Goal: Information Seeking & Learning: Check status

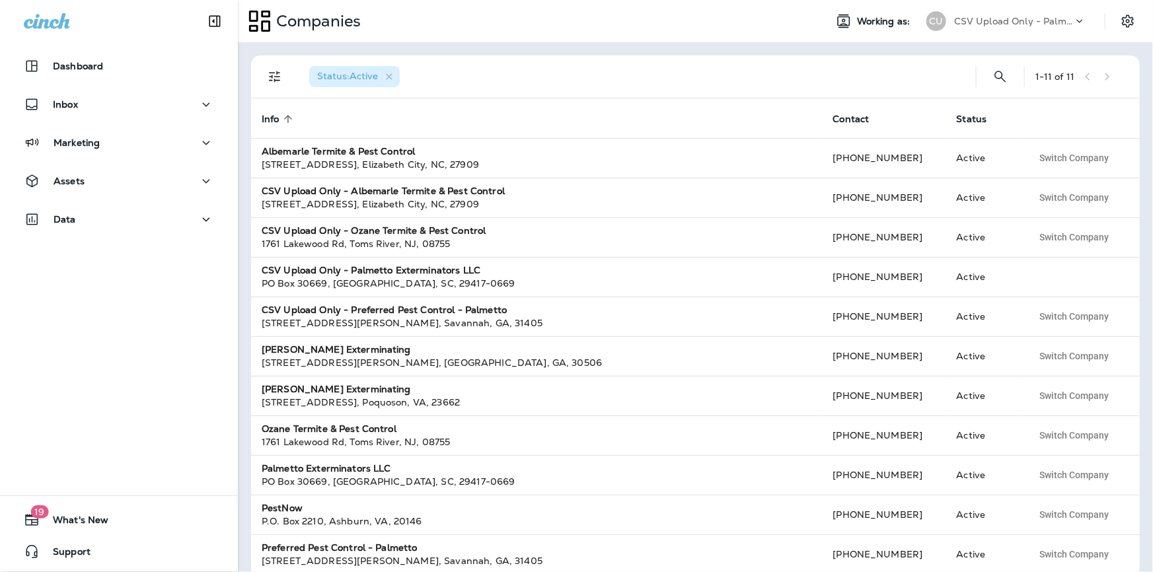
click at [989, 19] on p "CSV Upload Only - Palmetto Exterminators LLC" at bounding box center [1013, 21] width 119 height 11
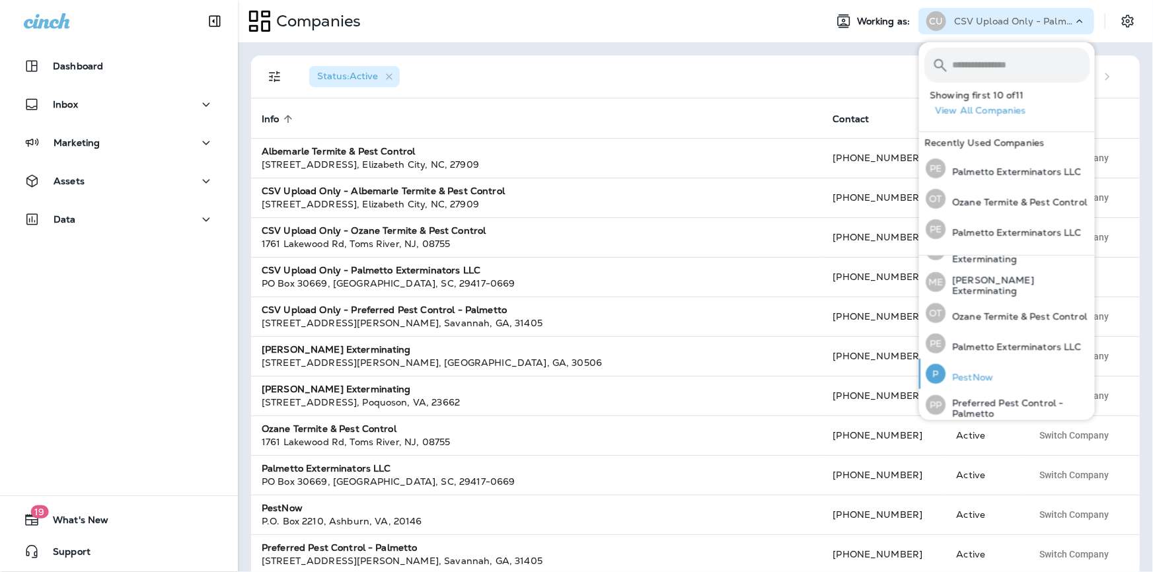
scroll to position [196, 0]
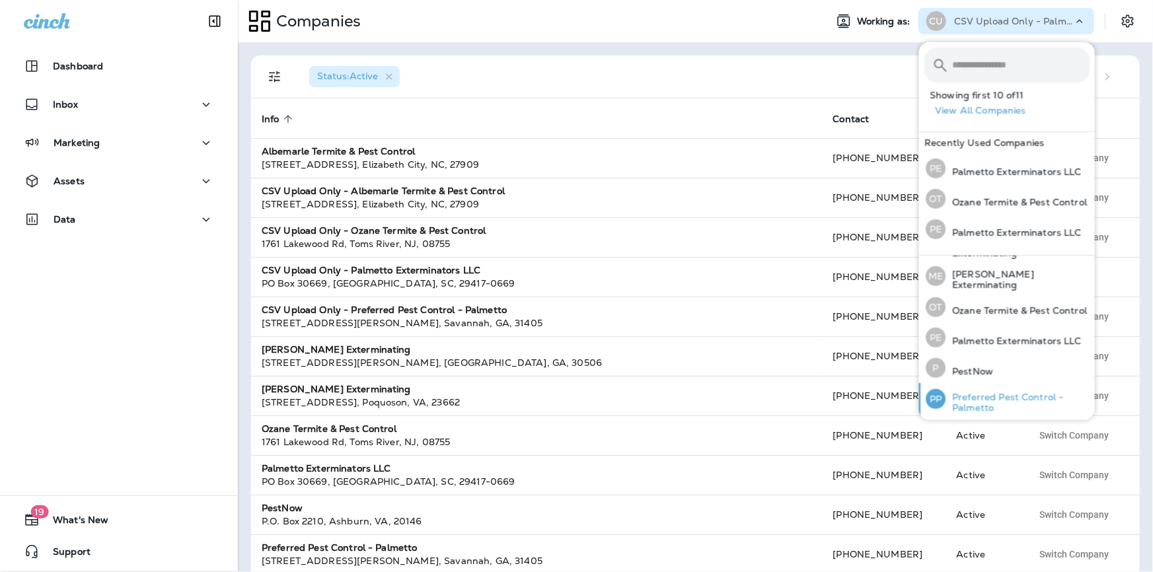
click at [983, 397] on p "Preferred Pest Control - Palmetto" at bounding box center [1018, 402] width 144 height 21
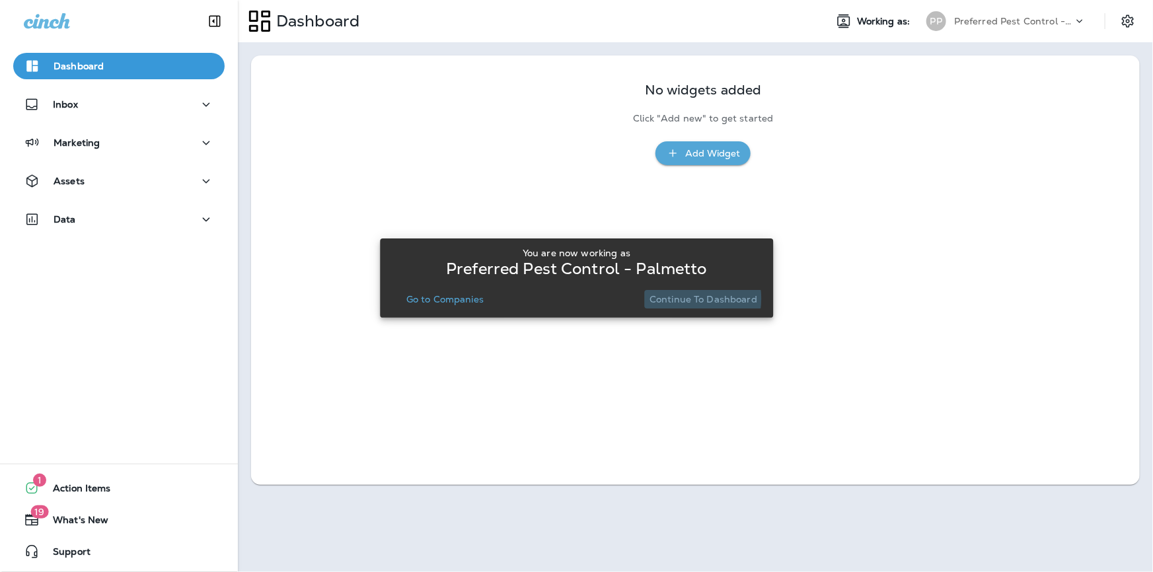
click at [679, 299] on p "Continue to Dashboard" at bounding box center [704, 299] width 108 height 11
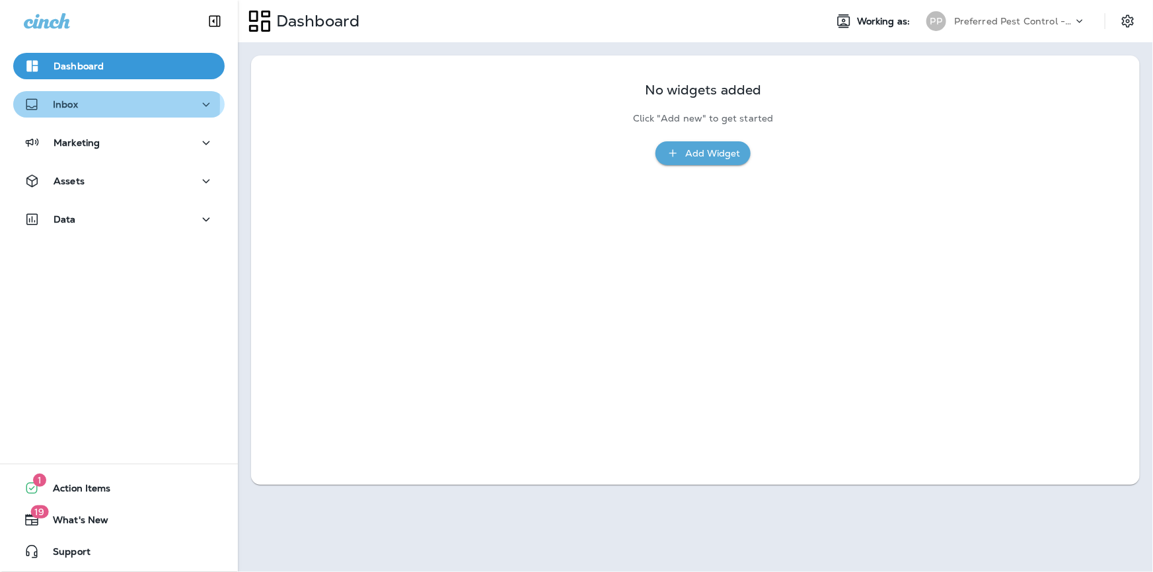
click at [51, 104] on div "Inbox" at bounding box center [51, 104] width 54 height 17
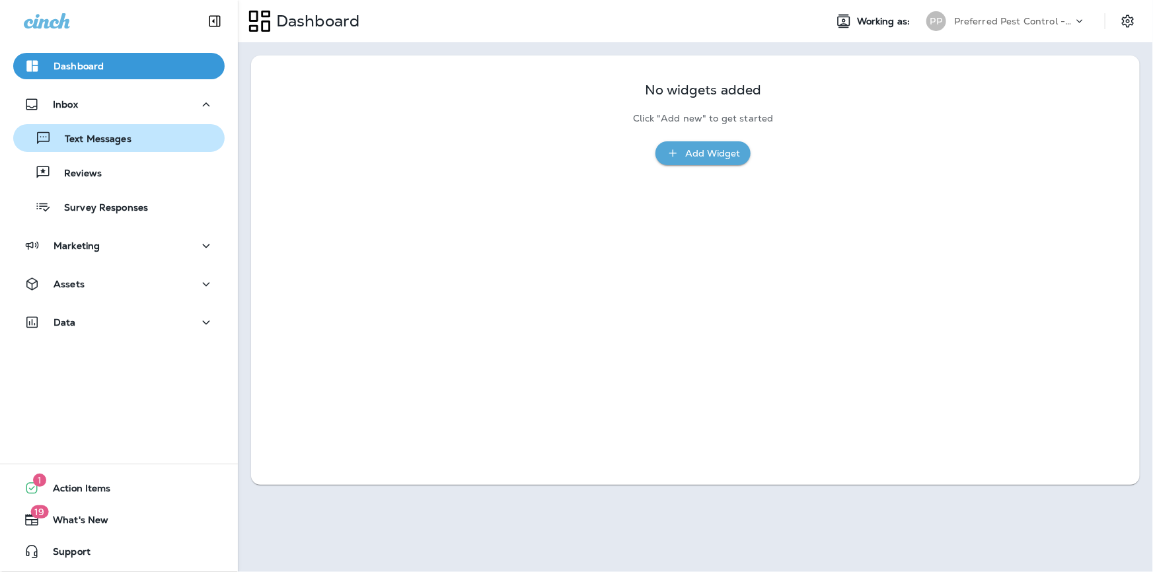
click at [90, 141] on p "Text Messages" at bounding box center [92, 140] width 80 height 13
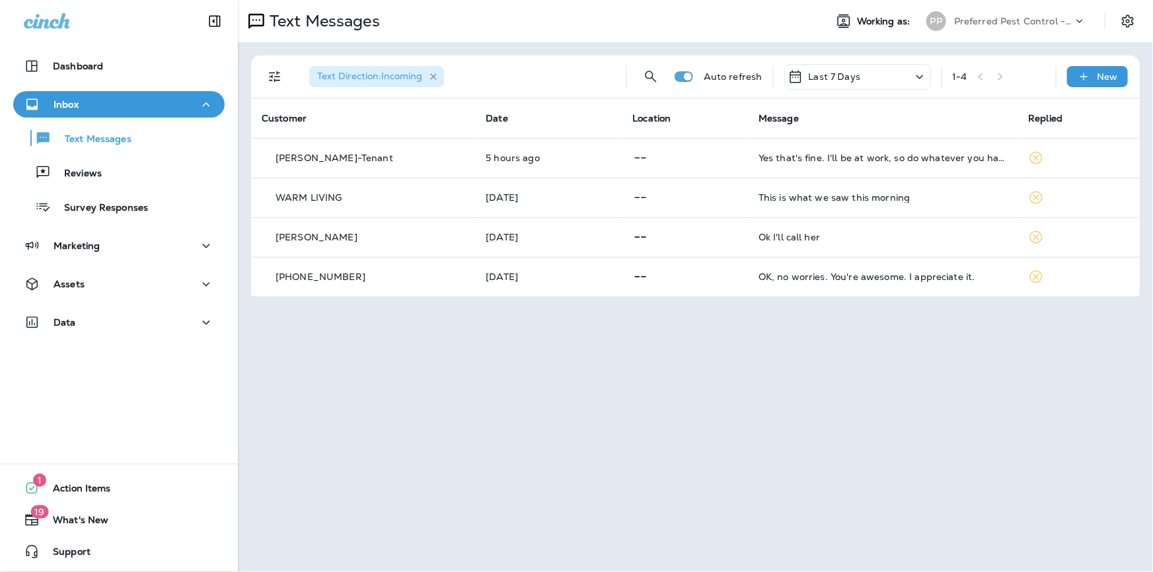
click at [433, 74] on icon "button" at bounding box center [433, 76] width 7 height 7
click at [1006, 78] on div "1 - 4" at bounding box center [999, 77] width 93 height 20
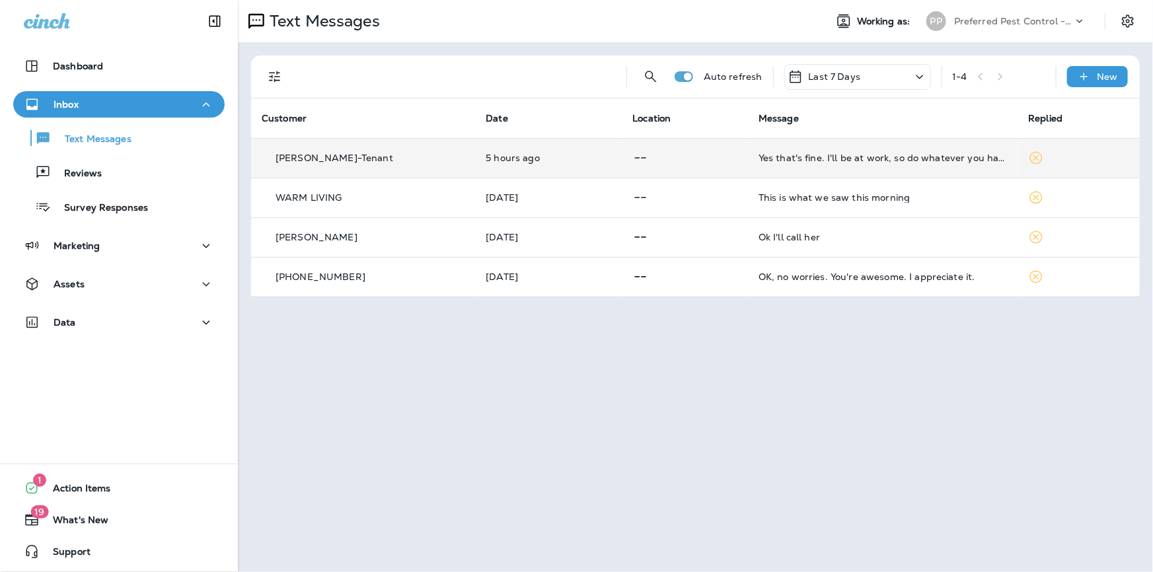
click at [370, 165] on td "[PERSON_NAME]-Tenant" at bounding box center [363, 158] width 224 height 40
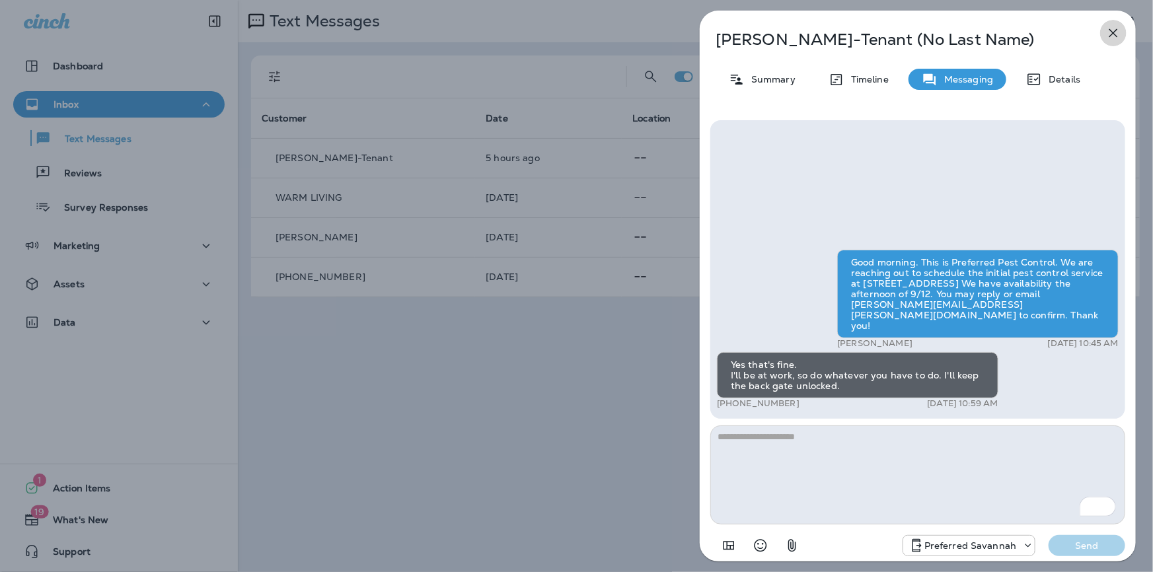
click at [1113, 34] on icon "button" at bounding box center [1114, 33] width 9 height 9
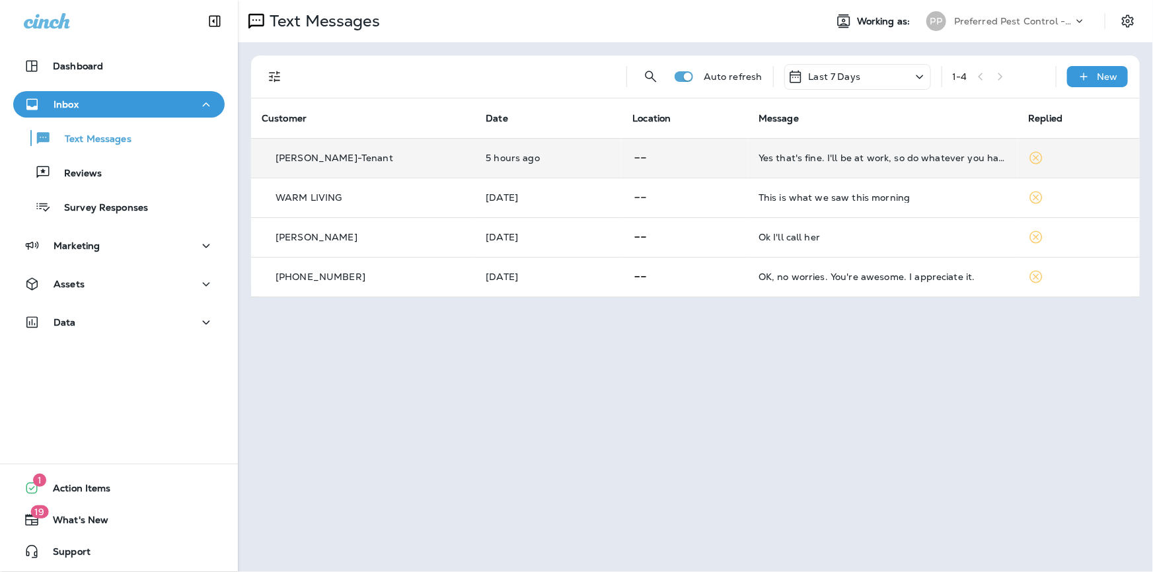
click at [296, 161] on p "[PERSON_NAME]-Tenant" at bounding box center [335, 158] width 118 height 11
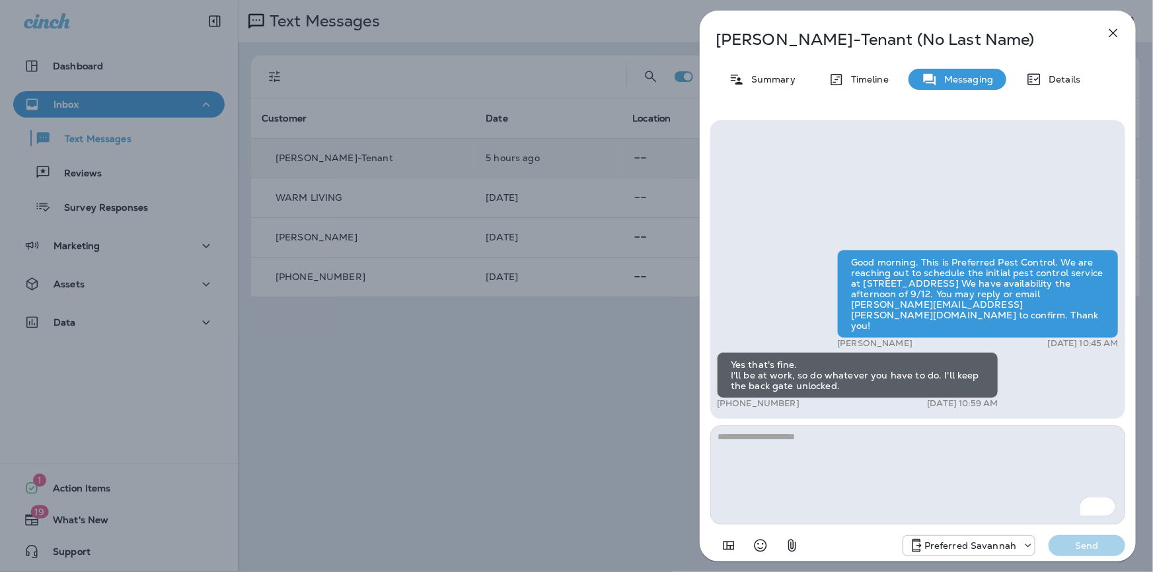
click at [1110, 36] on icon "button" at bounding box center [1114, 33] width 9 height 9
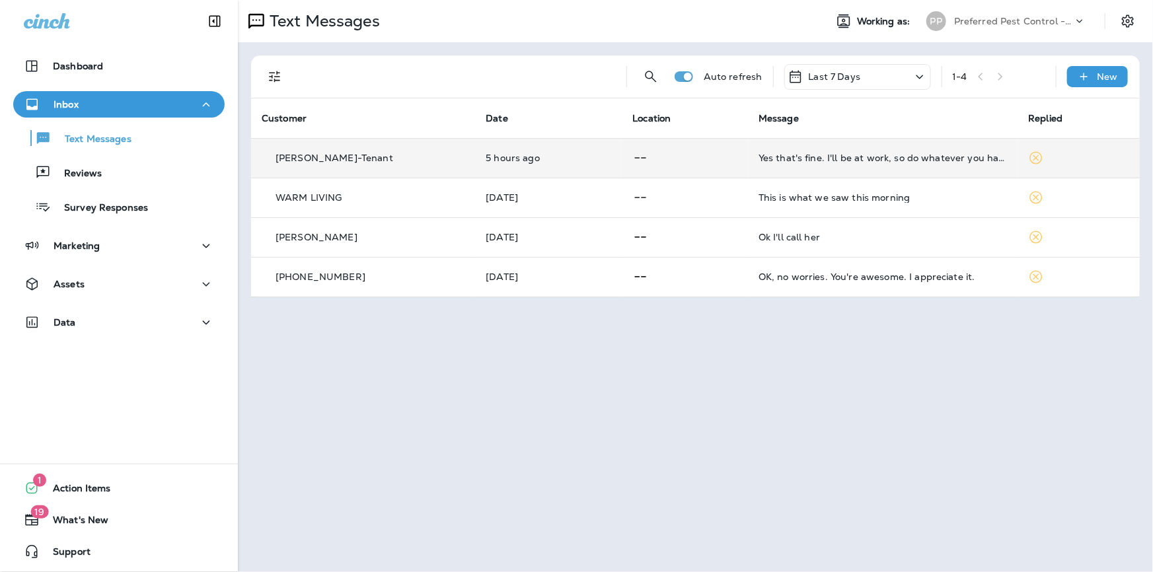
click at [1034, 156] on icon at bounding box center [1036, 158] width 13 height 13
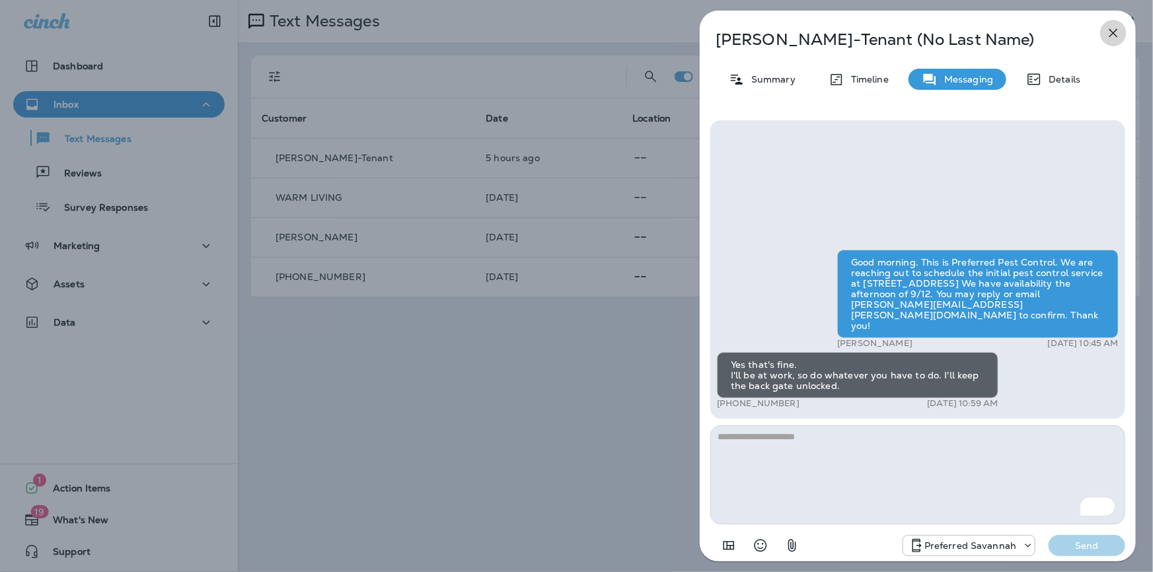
click at [1118, 31] on icon "button" at bounding box center [1114, 33] width 16 height 16
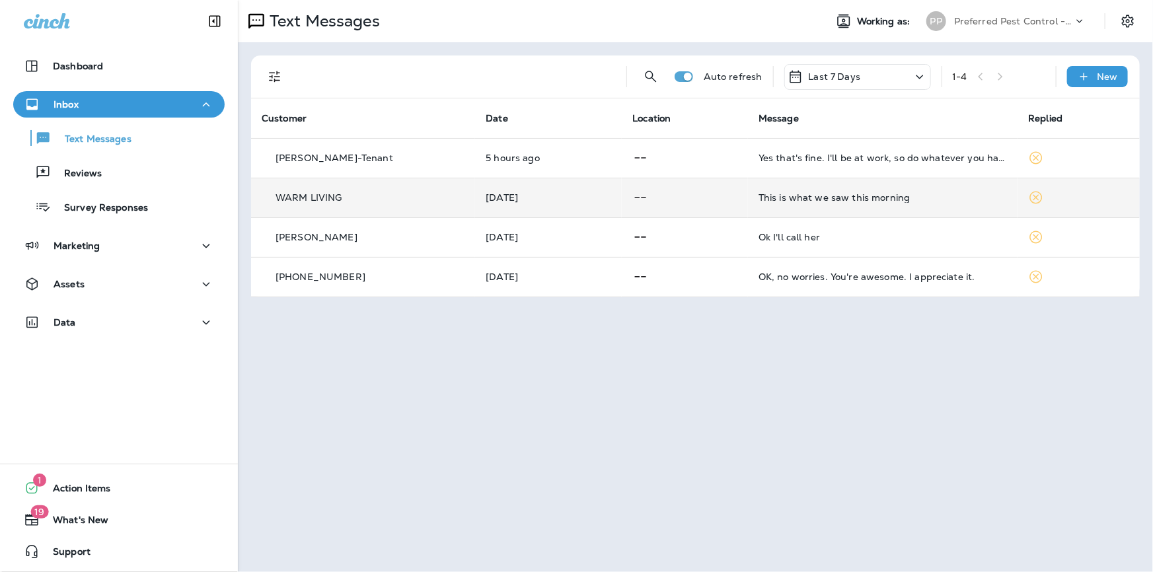
click at [797, 206] on td "This is what we saw this morning" at bounding box center [883, 198] width 270 height 40
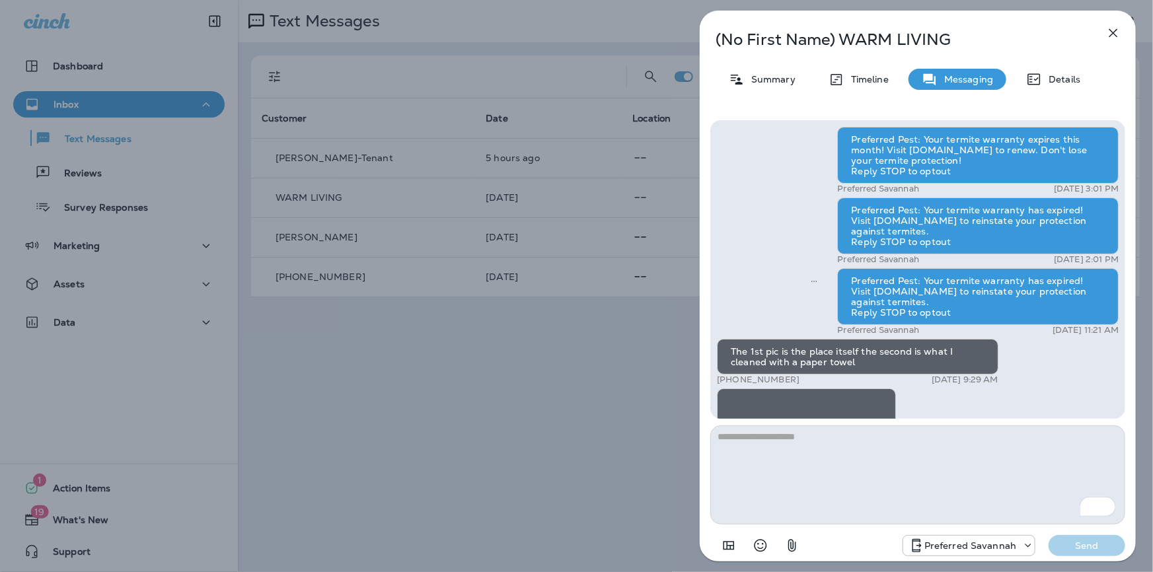
scroll to position [-360, 0]
click at [1114, 33] on icon "button" at bounding box center [1114, 33] width 9 height 9
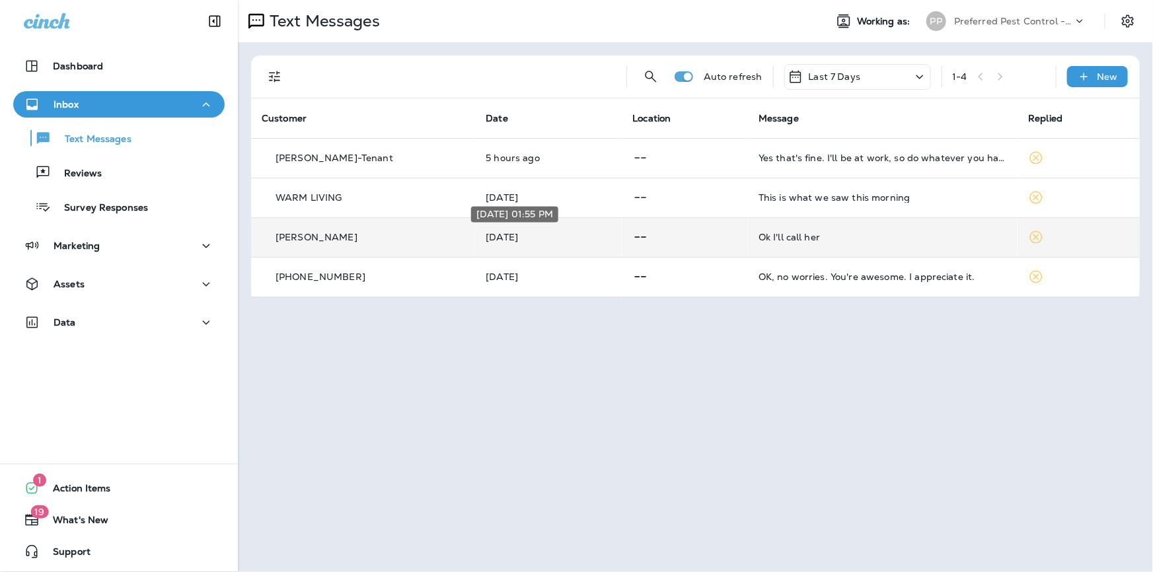
click at [497, 237] on p "[DATE]" at bounding box center [549, 237] width 126 height 11
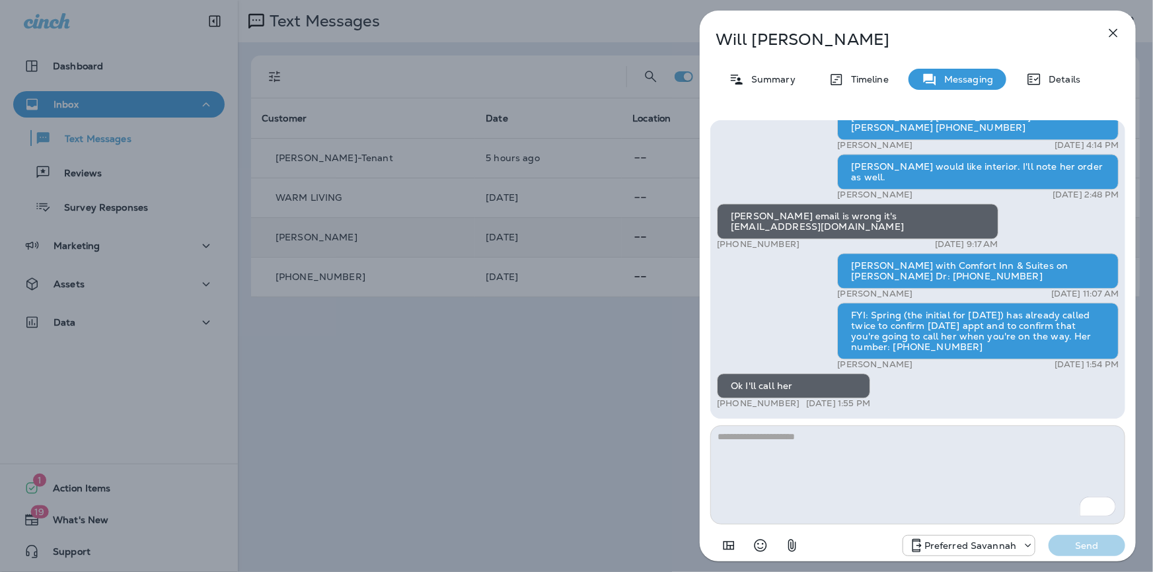
click at [1114, 34] on icon "button" at bounding box center [1114, 33] width 16 height 16
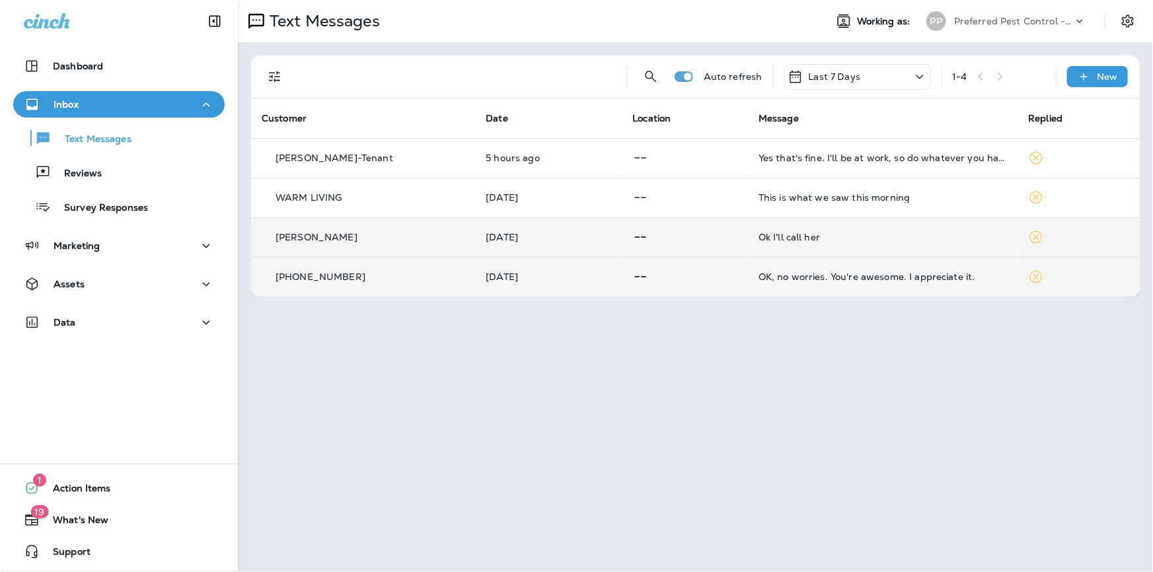
click at [510, 272] on p "[DATE]" at bounding box center [549, 277] width 126 height 11
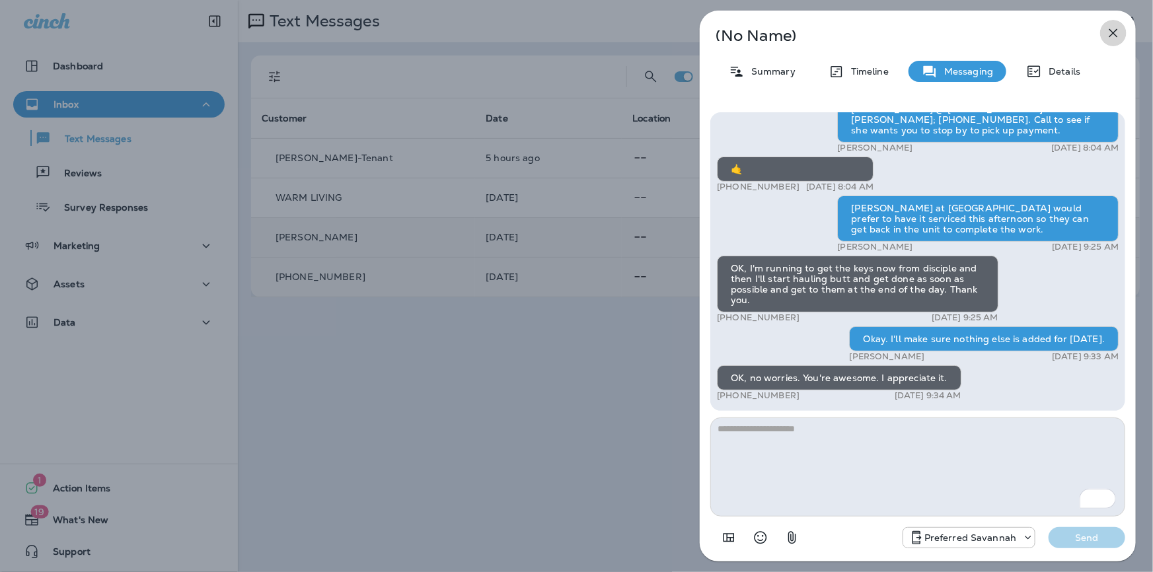
click at [1112, 35] on icon "button" at bounding box center [1114, 33] width 16 height 16
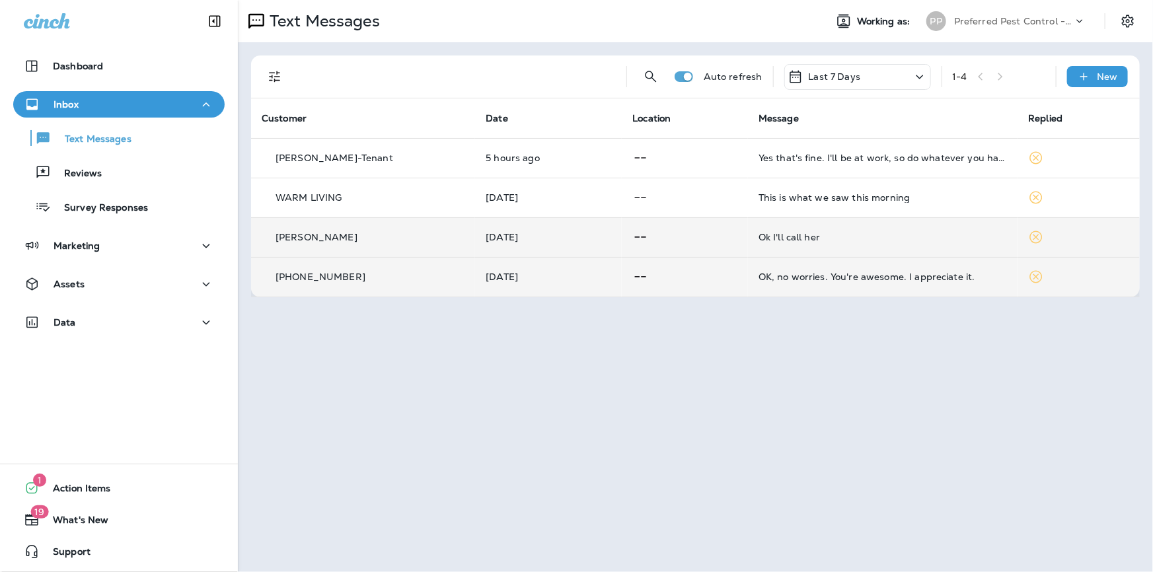
click at [822, 86] on div "Last 7 Days" at bounding box center [857, 77] width 147 height 26
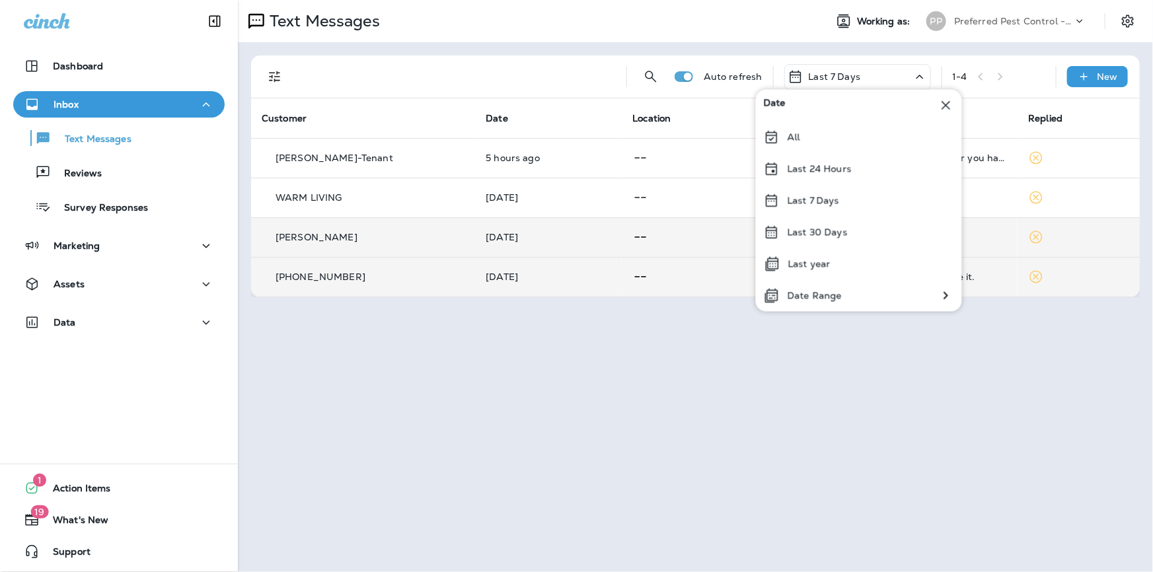
click at [984, 22] on p "Preferred Pest Control - Palmetto" at bounding box center [1013, 21] width 119 height 11
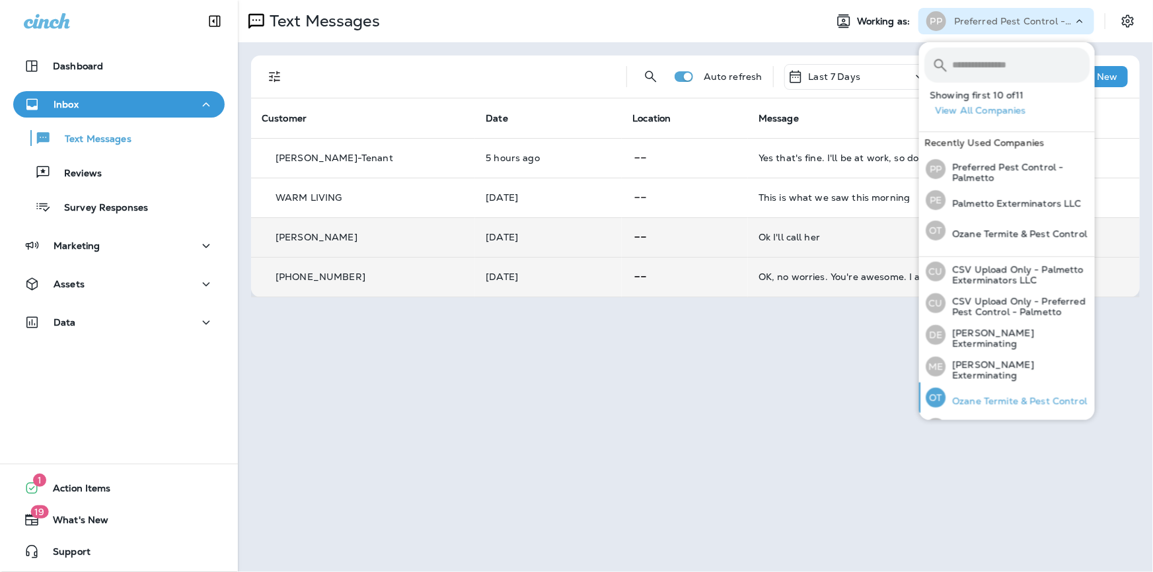
scroll to position [59, 0]
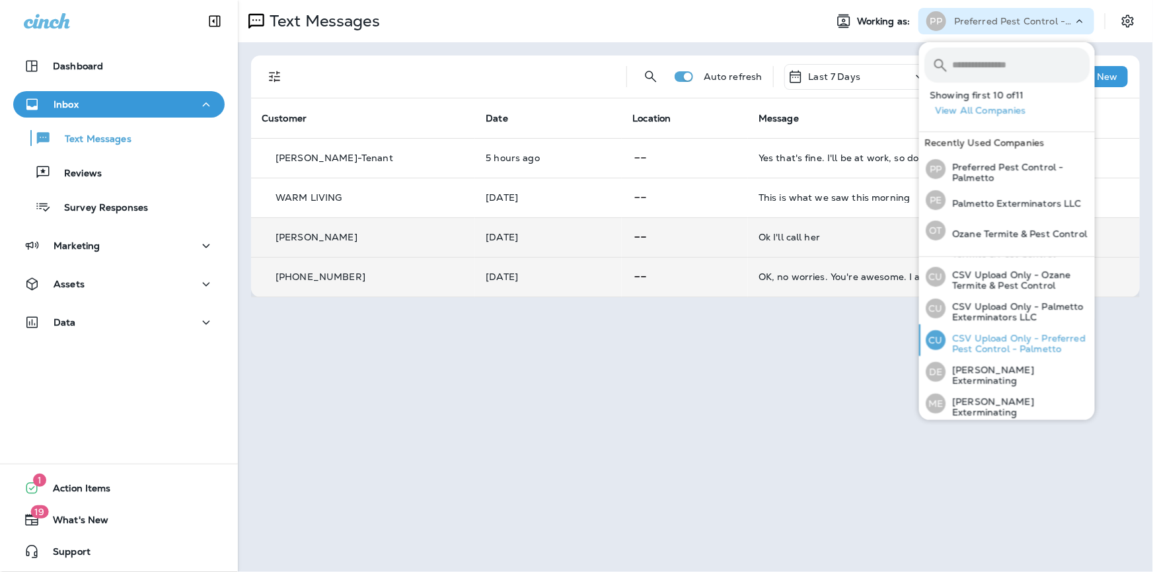
click at [1022, 350] on p "CSV Upload Only - Preferred Pest Control - Palmetto" at bounding box center [1018, 343] width 144 height 21
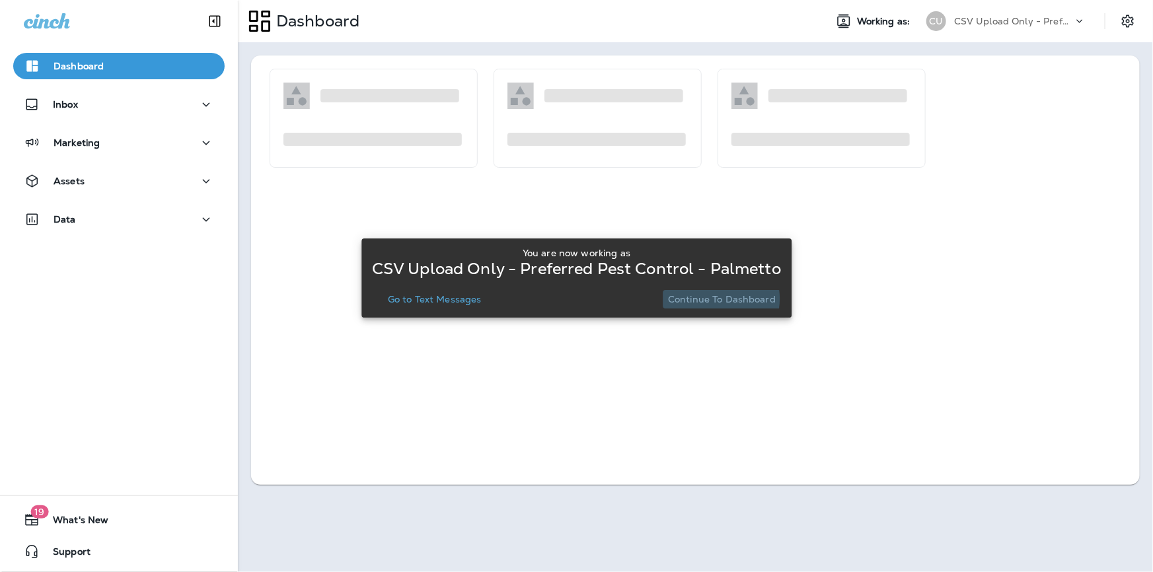
click at [714, 299] on p "Continue to Dashboard" at bounding box center [722, 299] width 108 height 11
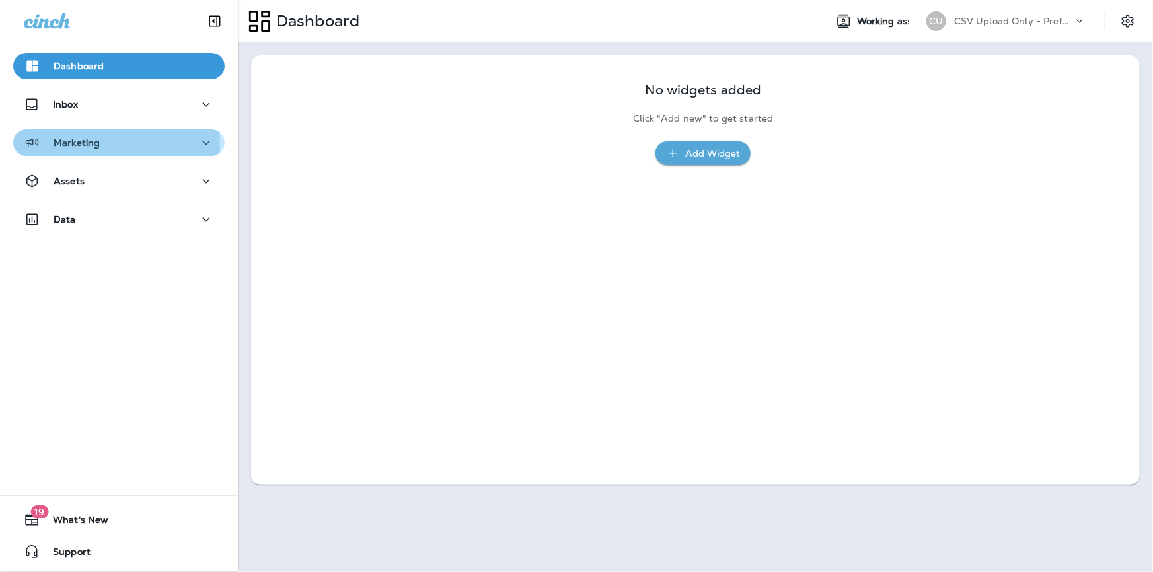
click at [59, 142] on p "Marketing" at bounding box center [77, 142] width 46 height 11
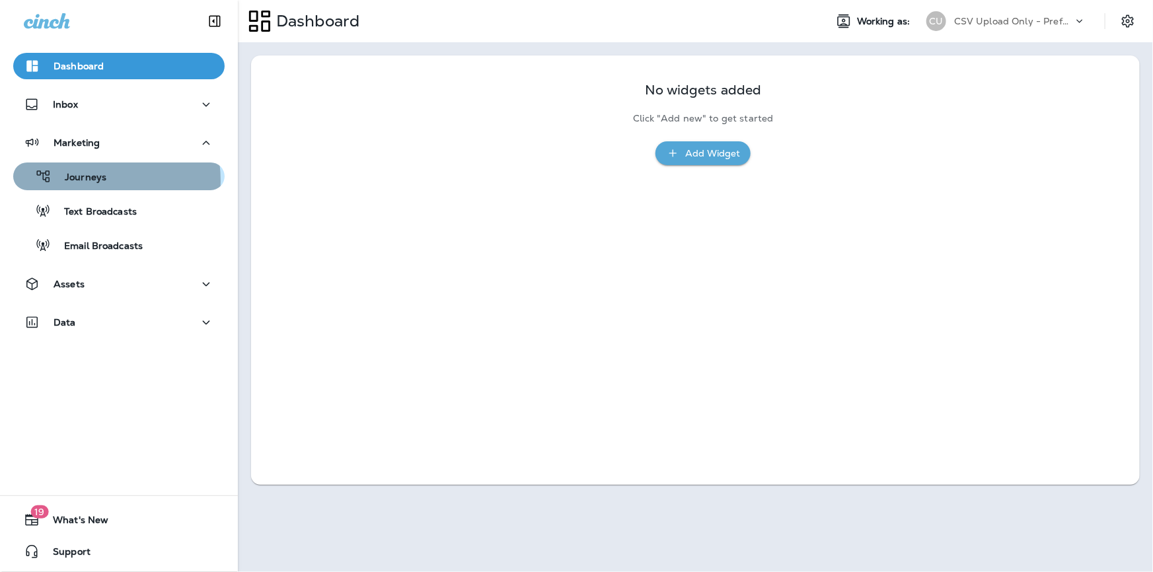
click at [77, 181] on p "Journeys" at bounding box center [79, 178] width 55 height 13
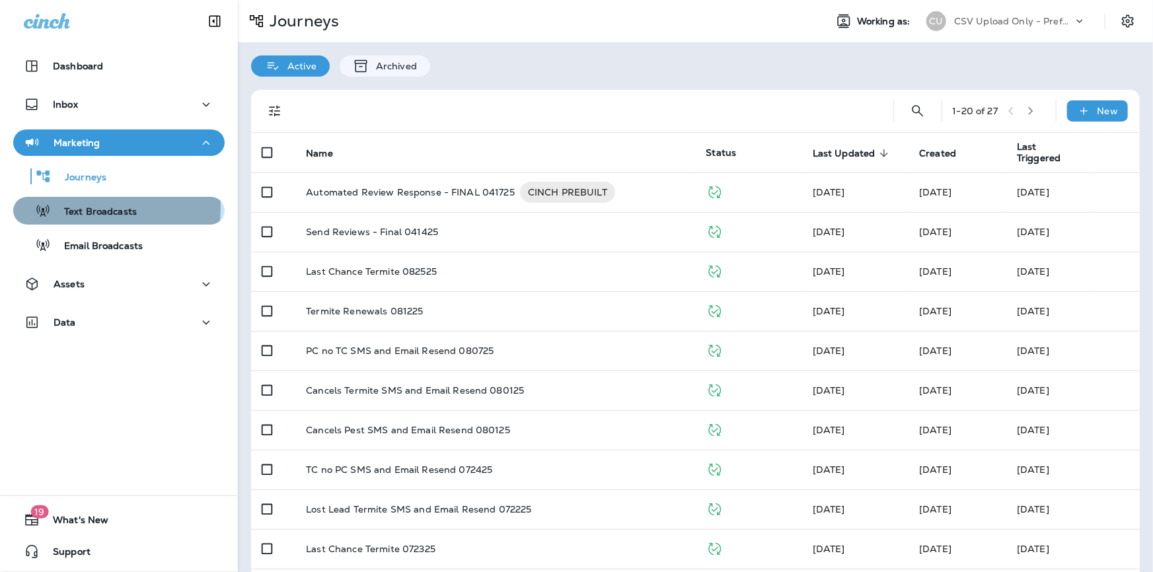
click at [87, 208] on p "Text Broadcasts" at bounding box center [94, 212] width 86 height 13
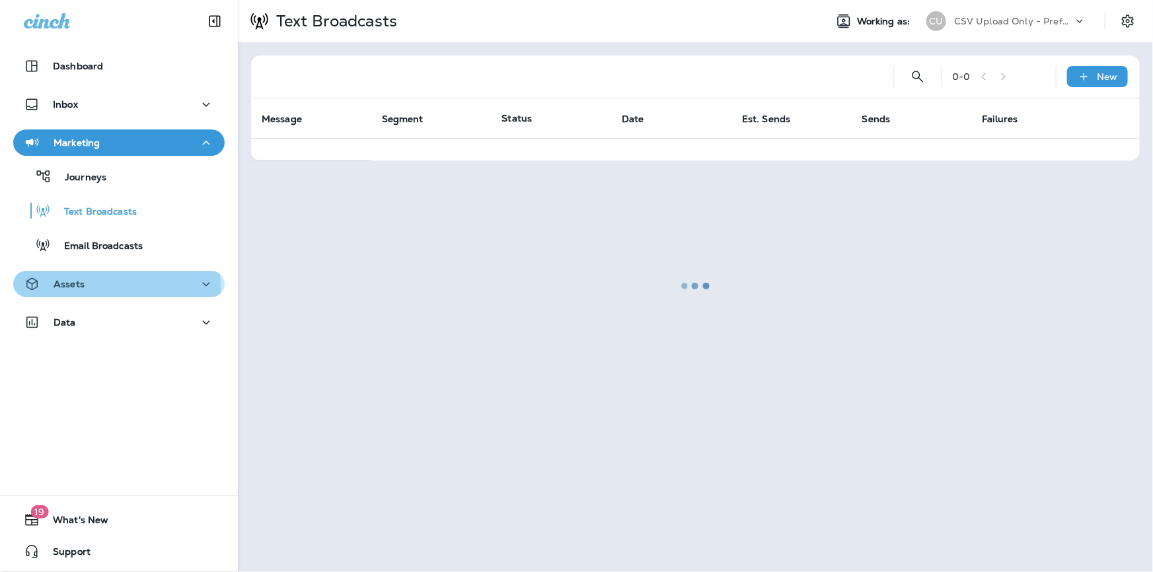
click at [64, 288] on p "Assets" at bounding box center [69, 284] width 31 height 11
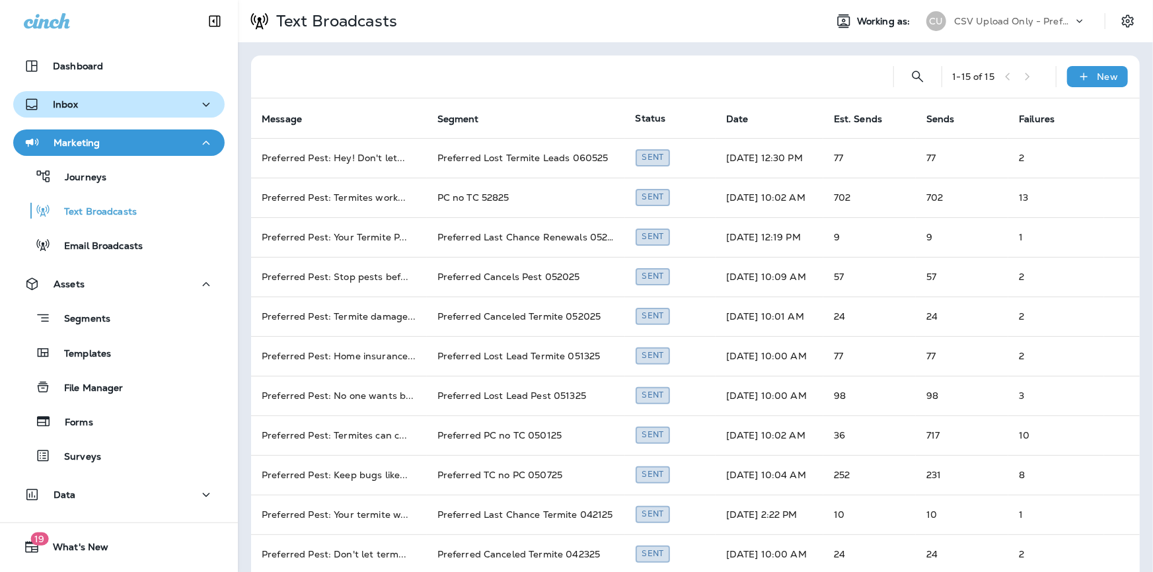
click at [72, 99] on p "Inbox" at bounding box center [65, 104] width 25 height 11
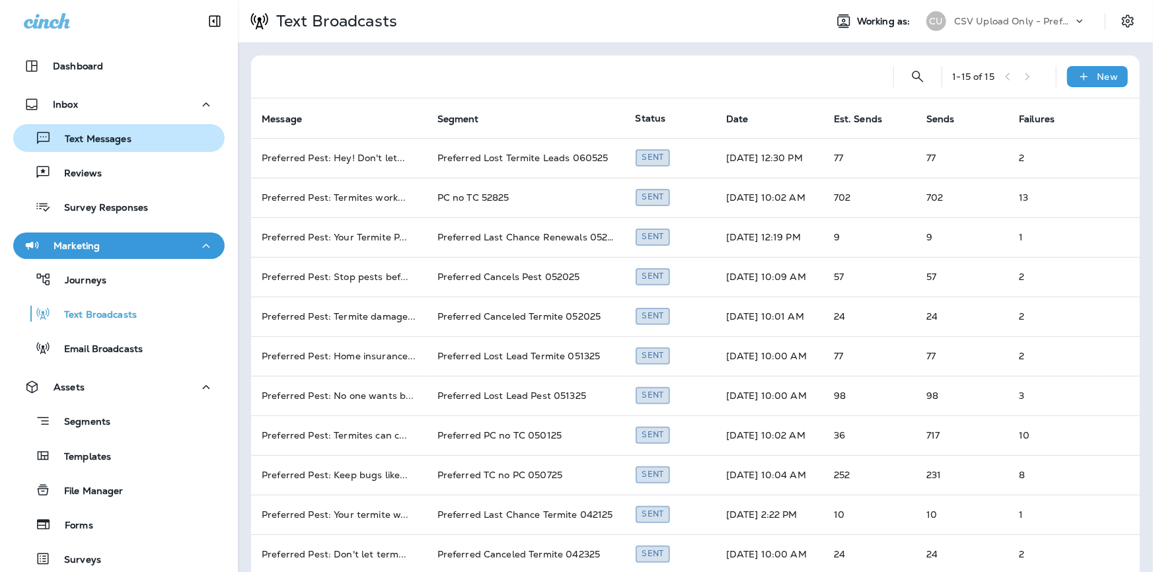
click at [79, 135] on p "Text Messages" at bounding box center [92, 140] width 80 height 13
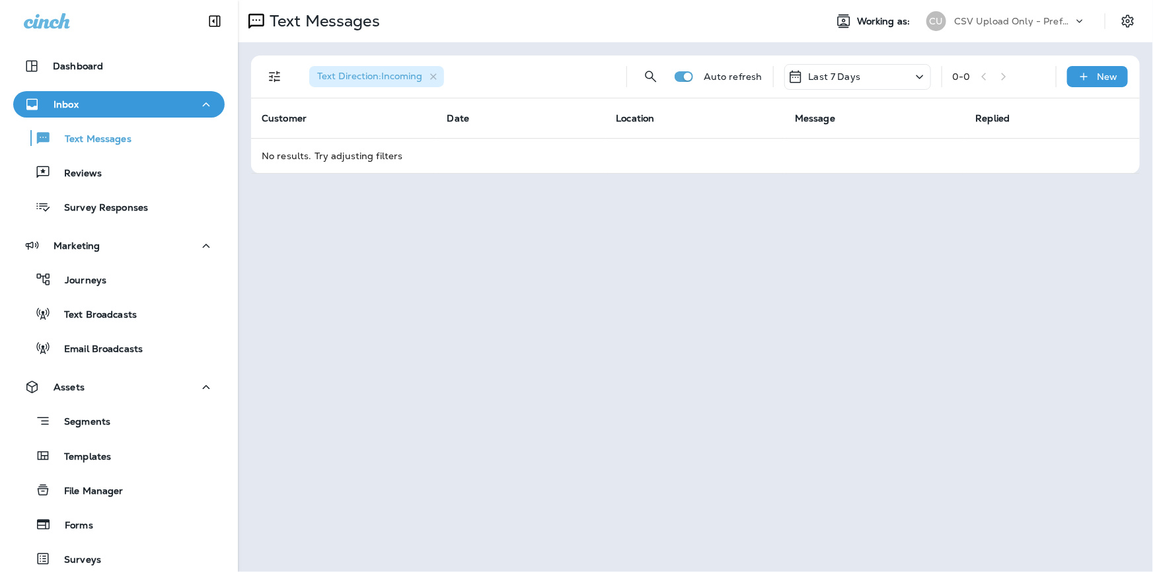
click at [841, 77] on p "Last 7 Days" at bounding box center [835, 76] width 52 height 11
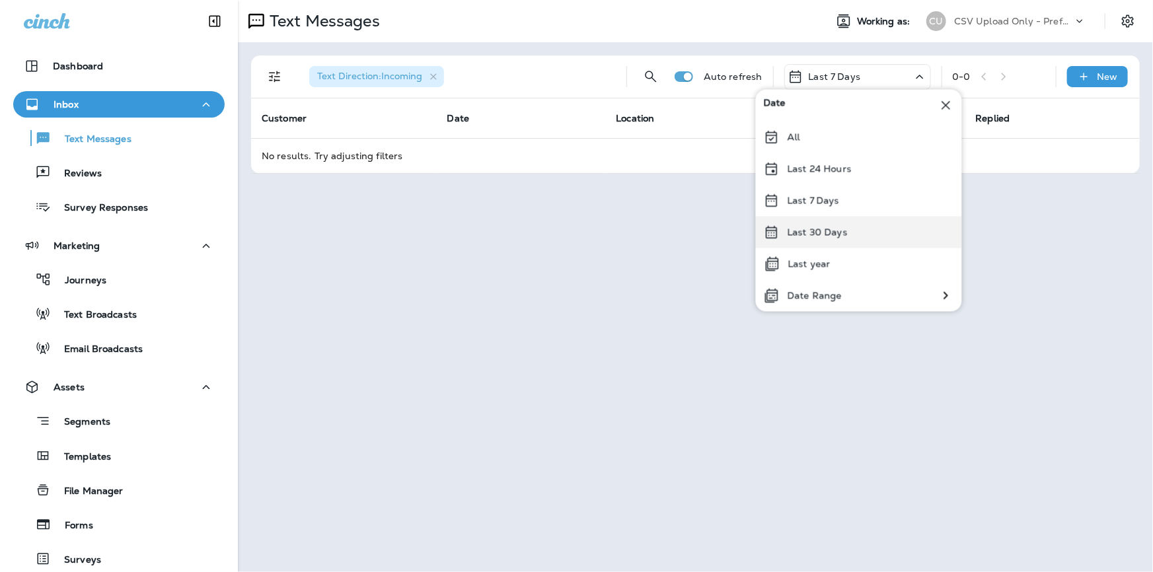
click at [814, 237] on p "Last 30 Days" at bounding box center [818, 232] width 60 height 11
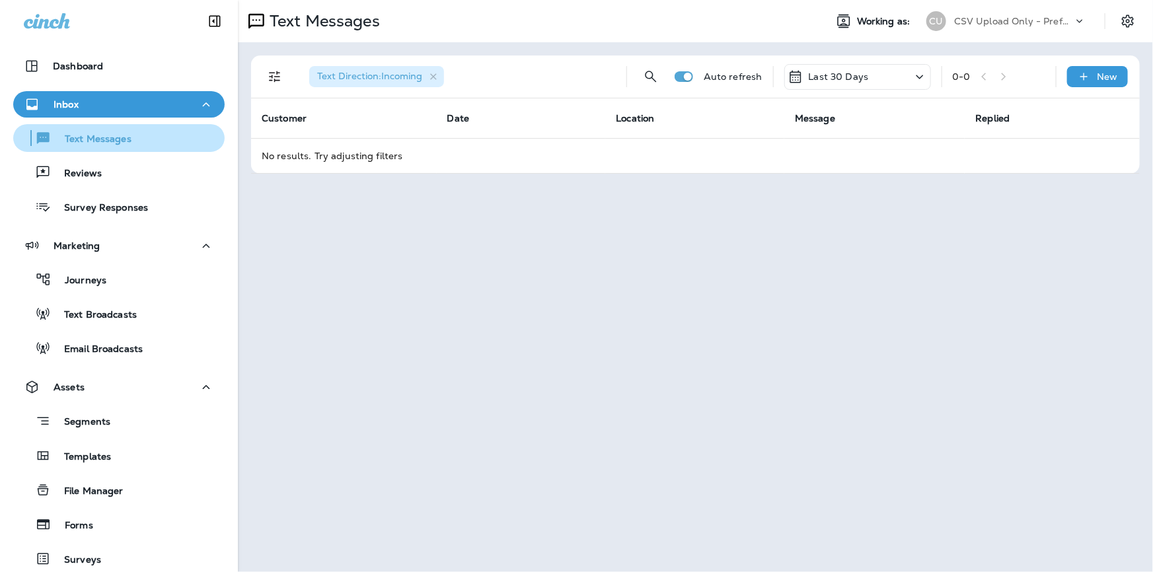
click at [83, 141] on p "Text Messages" at bounding box center [92, 140] width 80 height 13
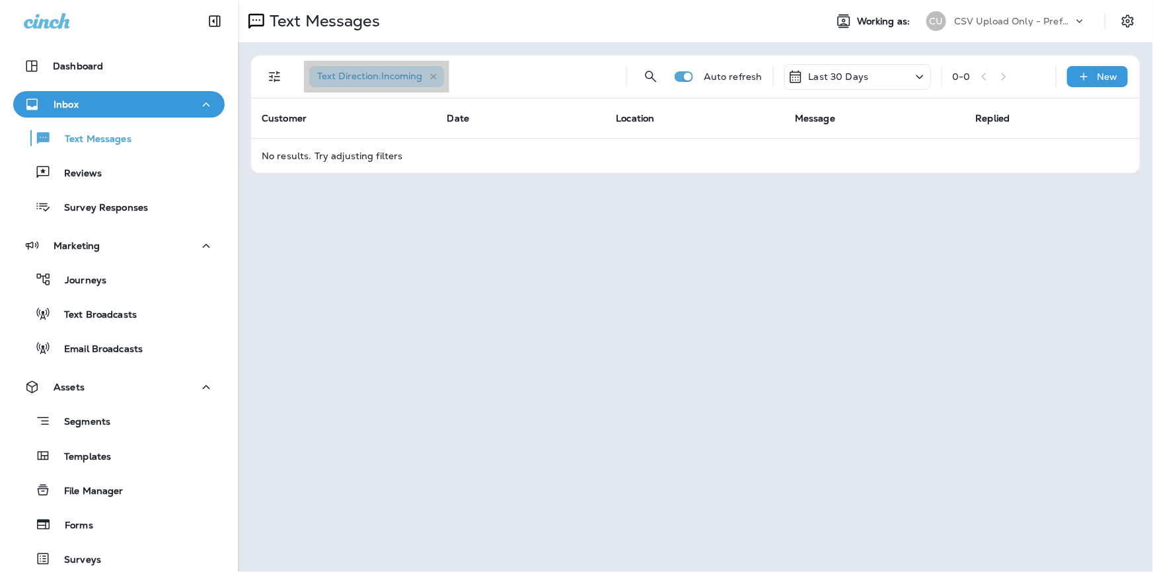
click at [416, 75] on span "Text Direction : Incoming" at bounding box center [369, 76] width 105 height 12
click at [434, 72] on icon "button" at bounding box center [433, 76] width 11 height 11
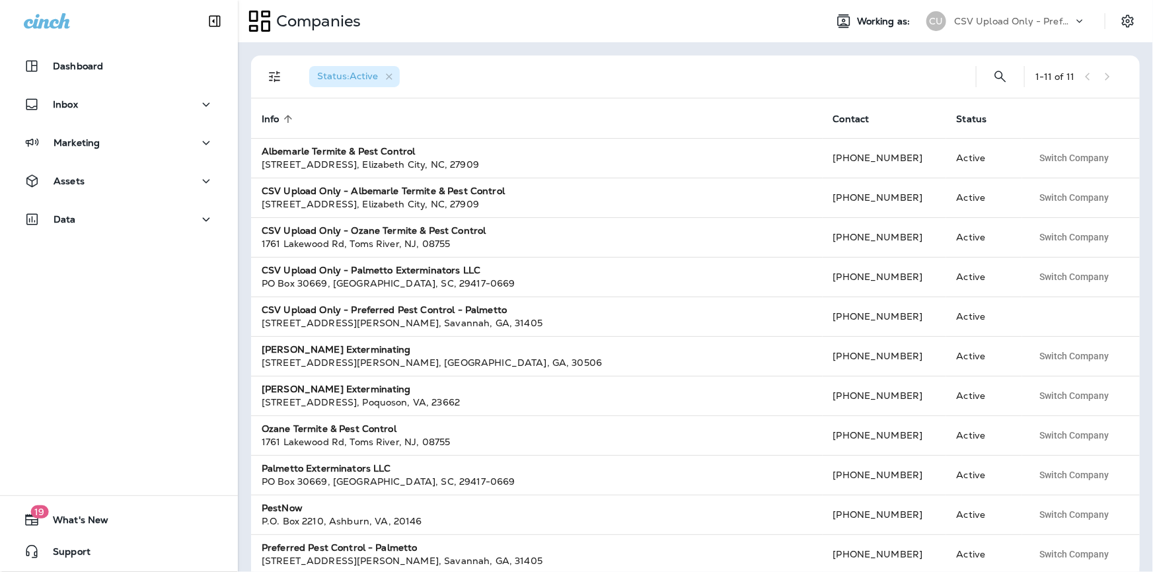
click at [1000, 22] on p "CSV Upload Only - Preferred Pest Control - Palmetto" at bounding box center [1013, 21] width 119 height 11
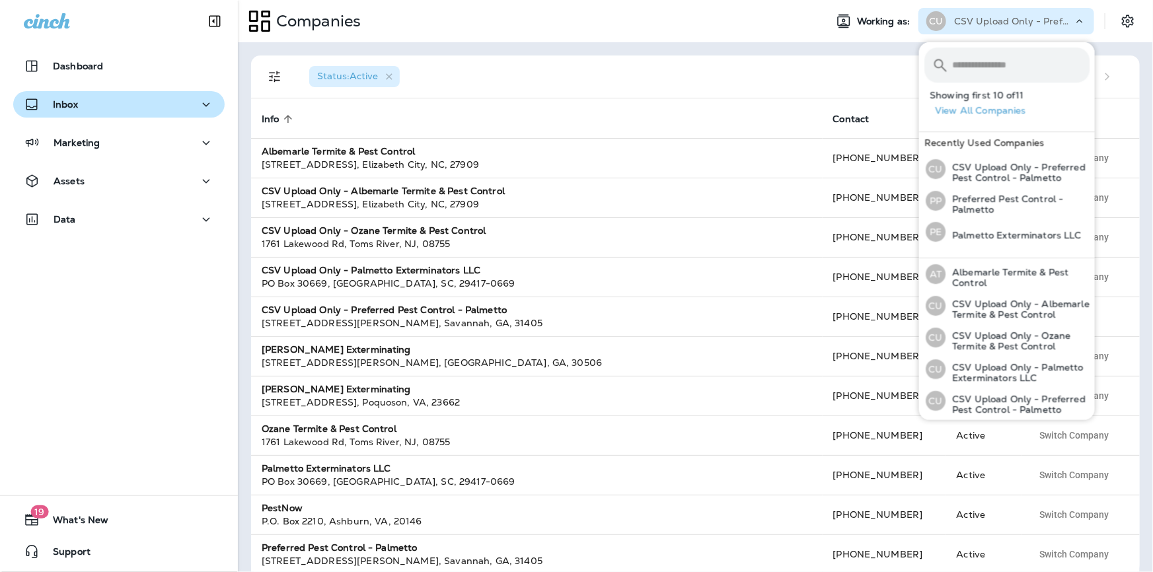
click at [71, 111] on div "Inbox" at bounding box center [51, 104] width 54 height 17
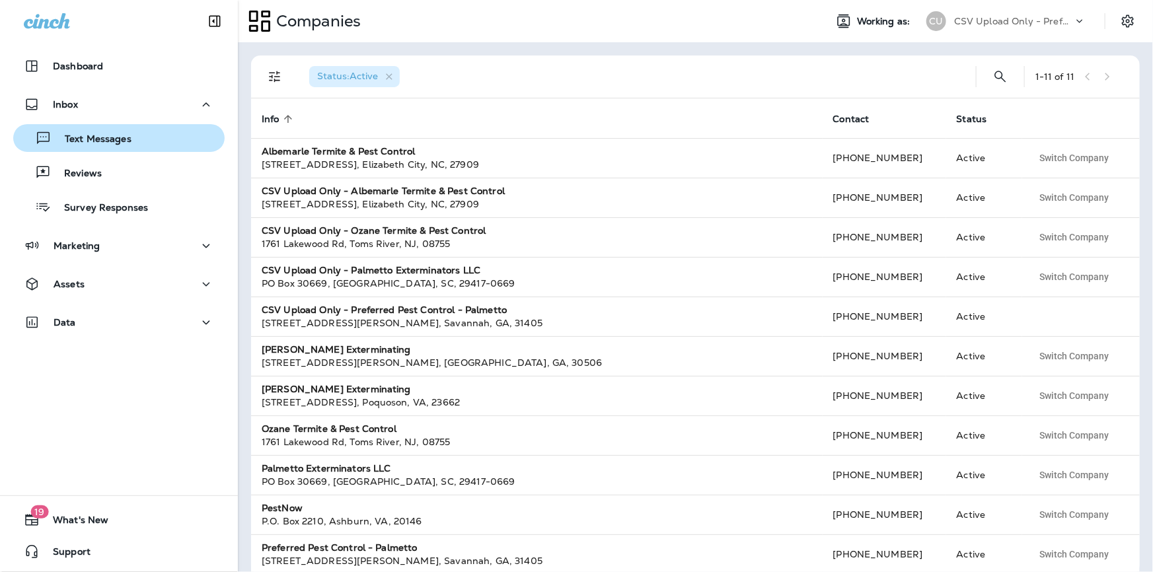
click at [77, 145] on p "Text Messages" at bounding box center [92, 140] width 80 height 13
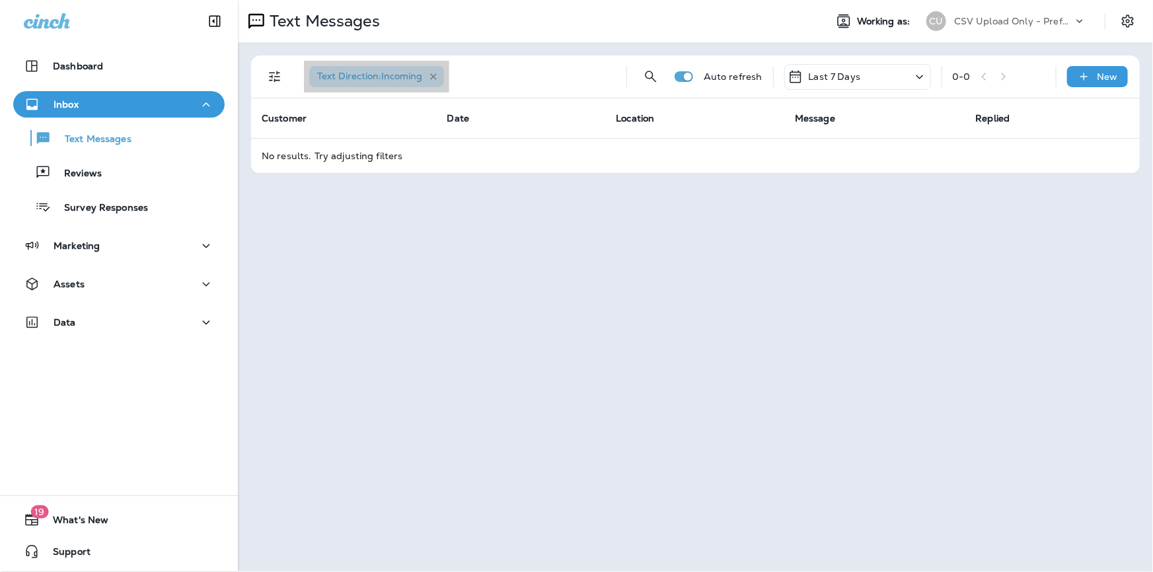
click at [434, 73] on icon "button" at bounding box center [433, 76] width 11 height 11
click at [975, 17] on p "CSV Upload Only - Preferred Pest Control - Palmetto" at bounding box center [1013, 21] width 119 height 11
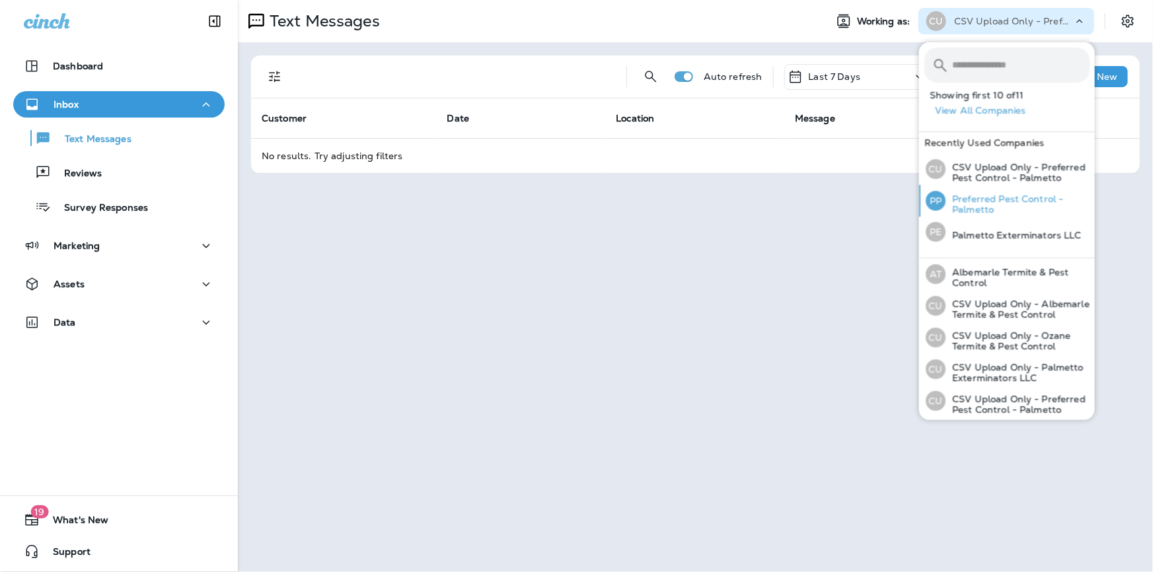
click at [1001, 204] on p "Preferred Pest Control - Palmetto" at bounding box center [1018, 204] width 144 height 21
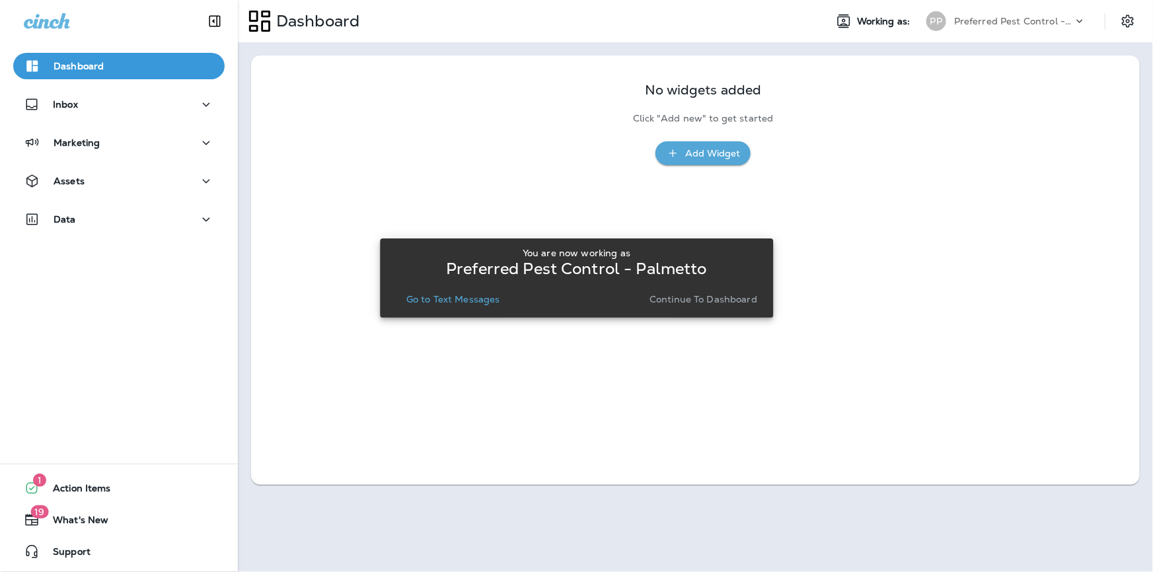
click at [425, 301] on p "Go to Text Messages" at bounding box center [453, 299] width 94 height 11
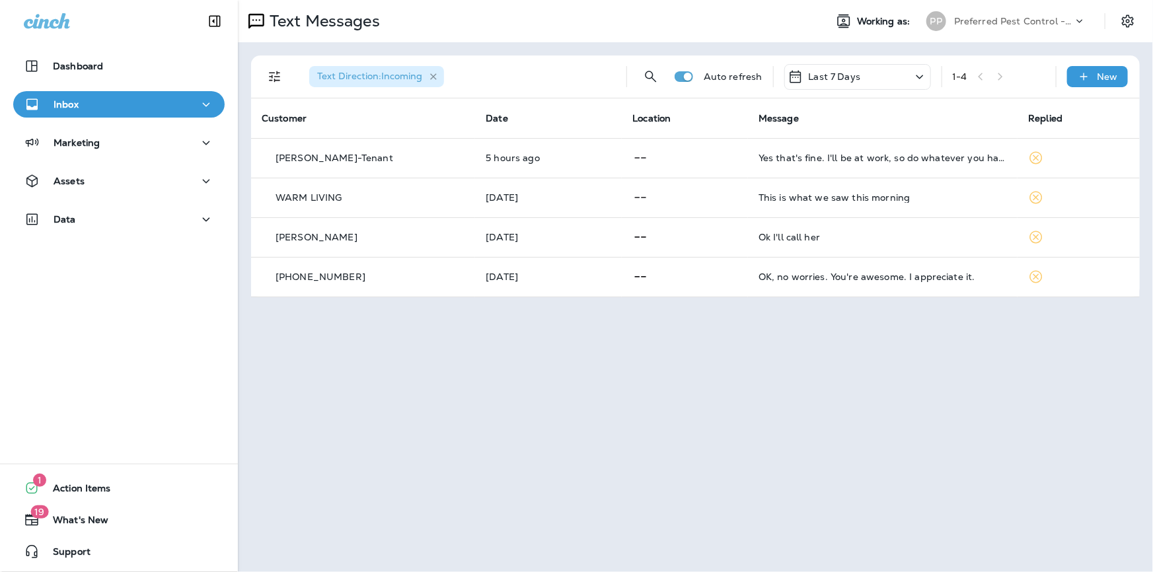
click at [433, 75] on icon "button" at bounding box center [433, 76] width 7 height 7
click at [267, 79] on icon "Filters" at bounding box center [275, 77] width 16 height 16
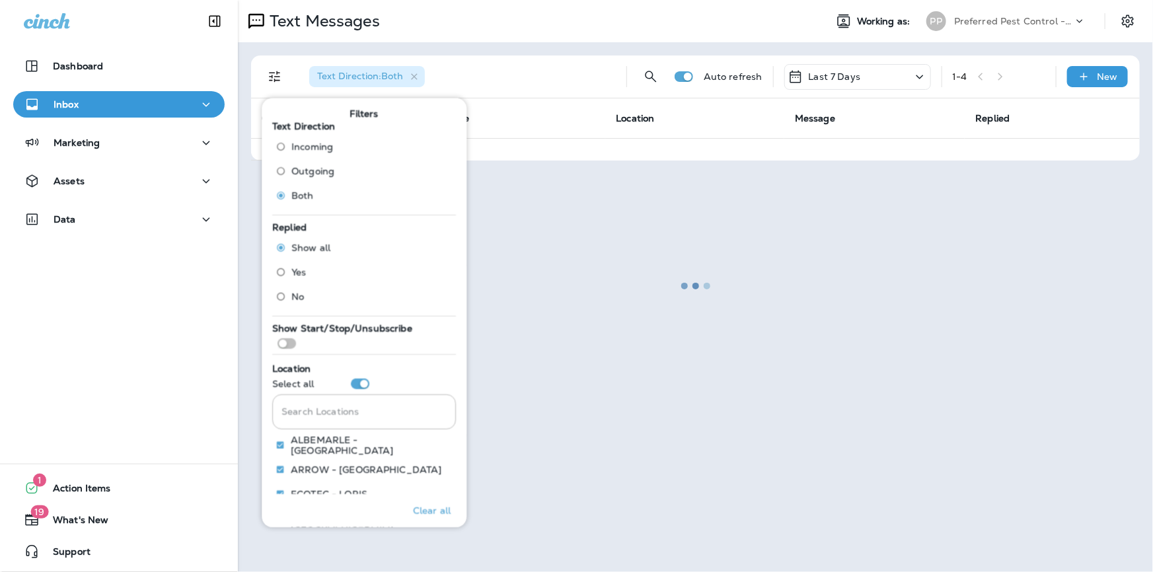
click at [540, 328] on div at bounding box center [695, 286] width 913 height 570
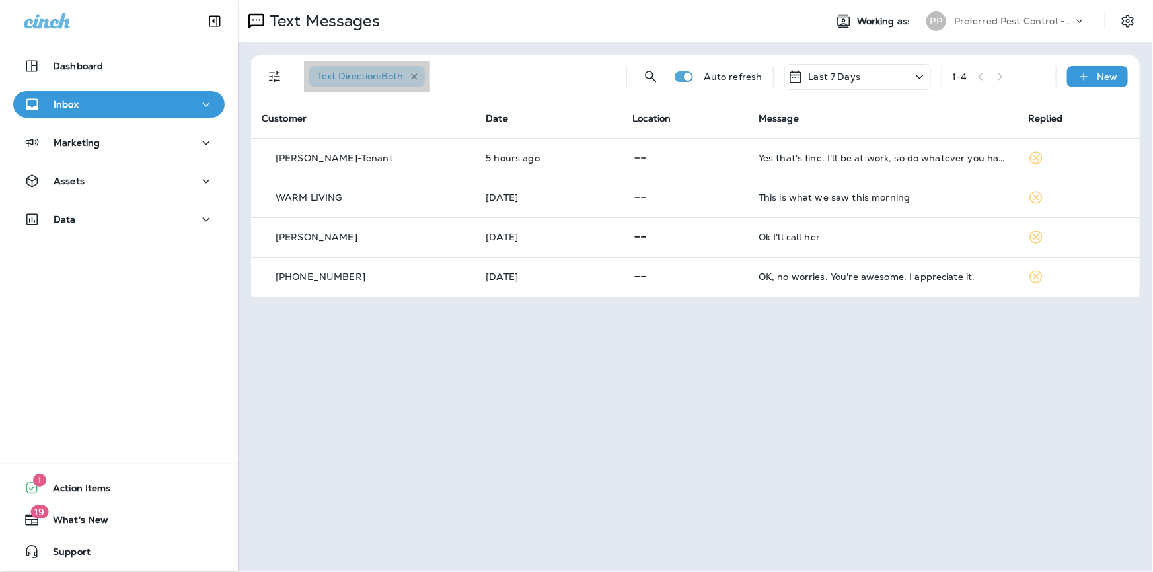
click at [417, 77] on icon "button" at bounding box center [414, 76] width 11 height 11
